Goal: Task Accomplishment & Management: Use online tool/utility

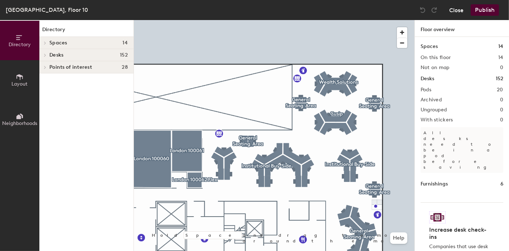
click at [456, 12] on button "Close" at bounding box center [456, 9] width 14 height 11
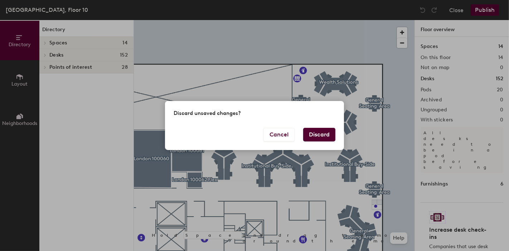
click at [318, 132] on button "Discard" at bounding box center [319, 135] width 32 height 14
